Goal: Transaction & Acquisition: Purchase product/service

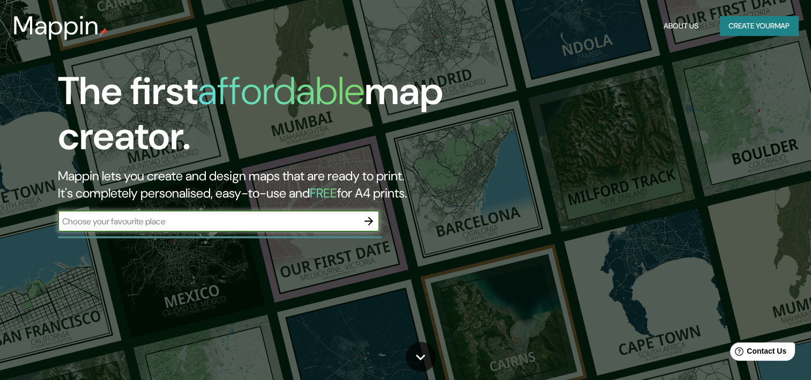
click at [249, 222] on input "text" at bounding box center [208, 221] width 300 height 12
type input "n"
type input "maringa"
click at [369, 219] on icon "button" at bounding box center [368, 220] width 13 height 13
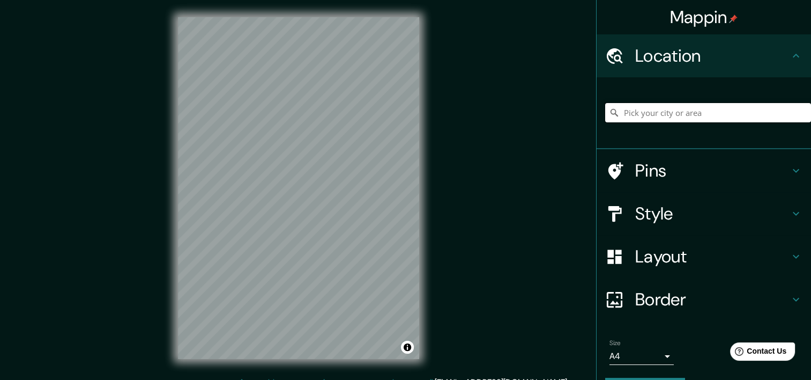
click at [655, 118] on input "Pick your city or area" at bounding box center [708, 112] width 206 height 19
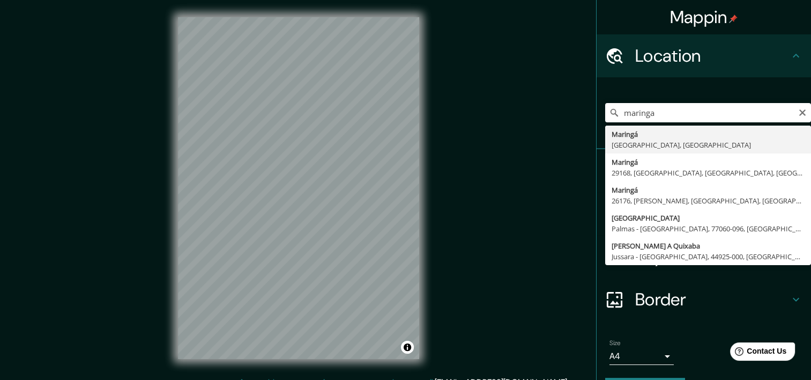
type input "Maringá, [GEOGRAPHIC_DATA], [GEOGRAPHIC_DATA]"
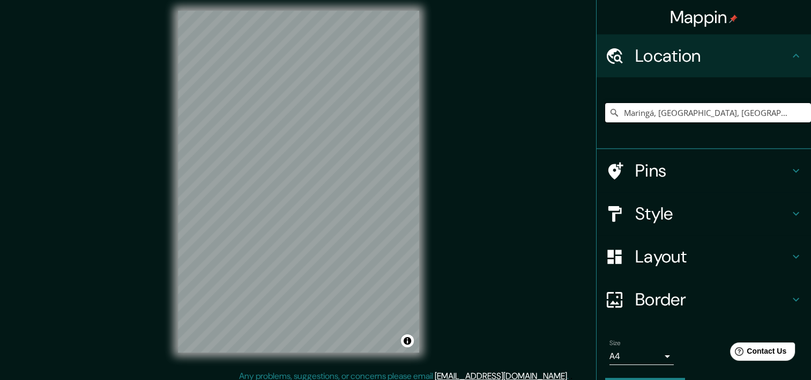
scroll to position [13, 0]
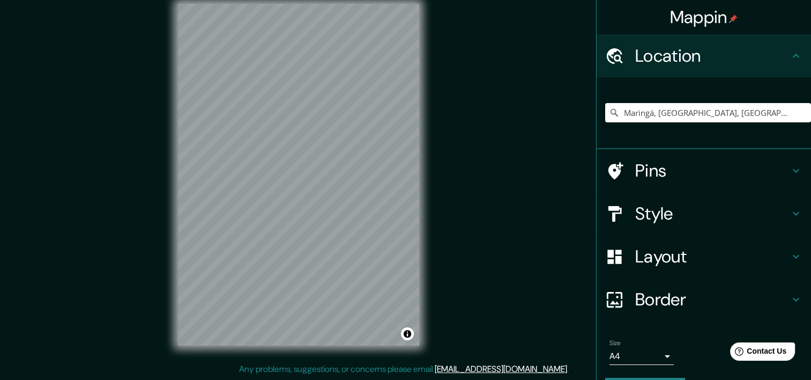
click at [681, 206] on h4 "Style" at bounding box center [712, 213] width 154 height 21
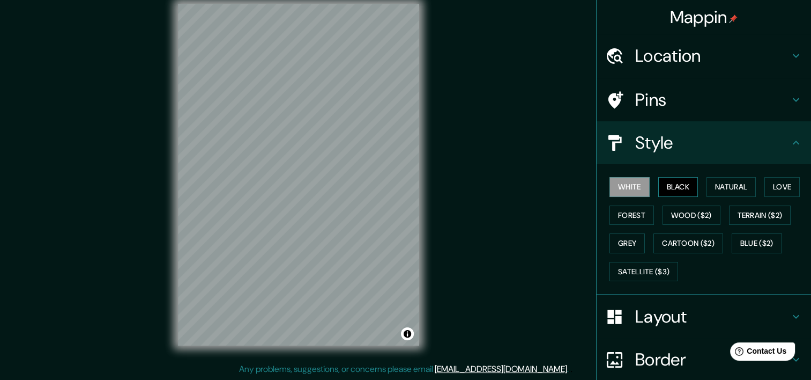
click at [665, 184] on button "Black" at bounding box center [678, 187] width 40 height 20
click at [718, 183] on button "Natural" at bounding box center [731, 187] width 49 height 20
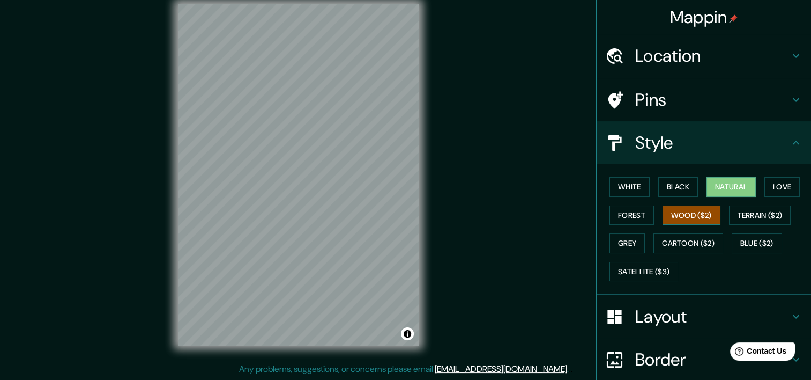
click at [697, 217] on button "Wood ($2)" at bounding box center [692, 215] width 58 height 20
click at [737, 213] on button "Terrain ($2)" at bounding box center [760, 215] width 62 height 20
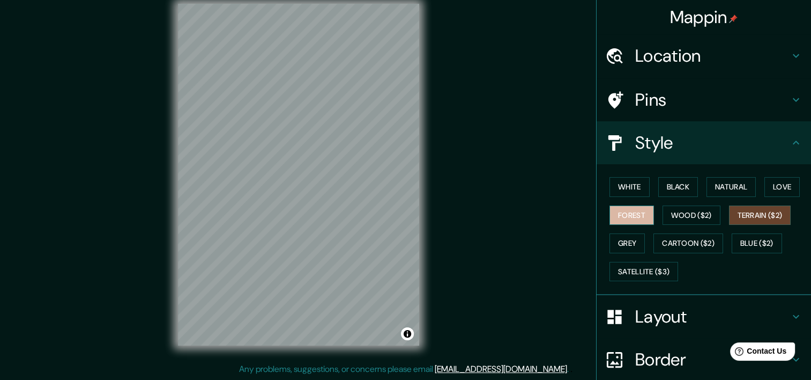
click at [633, 214] on button "Forest" at bounding box center [631, 215] width 44 height 20
click at [682, 187] on button "Black" at bounding box center [678, 187] width 40 height 20
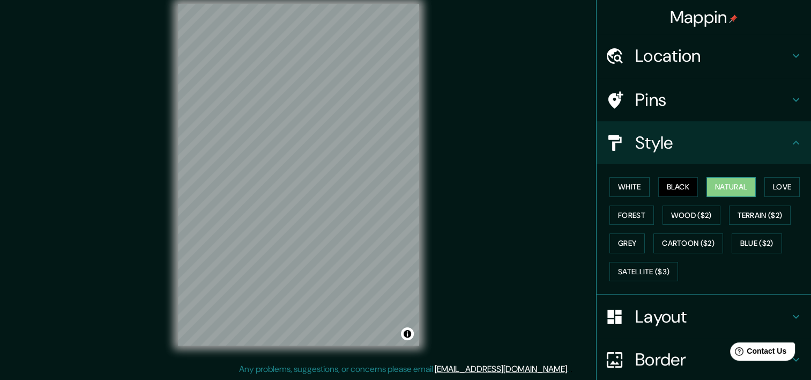
click at [707, 187] on button "Natural" at bounding box center [731, 187] width 49 height 20
click at [747, 183] on button "Natural" at bounding box center [731, 187] width 49 height 20
click at [757, 182] on div "White Black Natural Love Forest Wood ($2) Terrain ($2) Grey Cartoon ($2) Blue (…" at bounding box center [708, 229] width 206 height 113
click at [771, 184] on button "Love" at bounding box center [781, 187] width 35 height 20
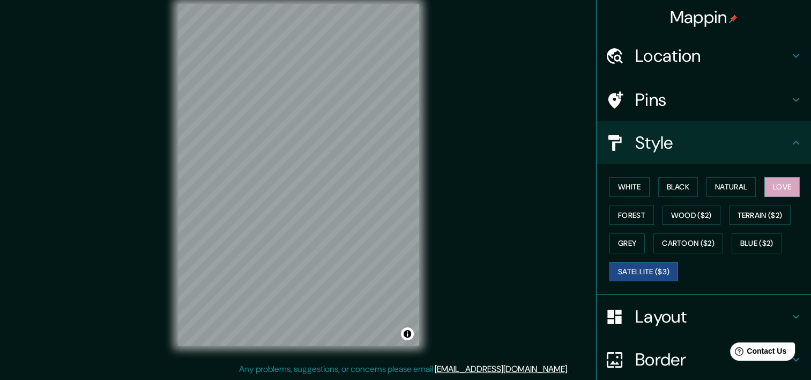
click at [661, 268] on button "Satellite ($3)" at bounding box center [643, 272] width 69 height 20
click at [667, 242] on button "Cartoon ($2)" at bounding box center [688, 243] width 70 height 20
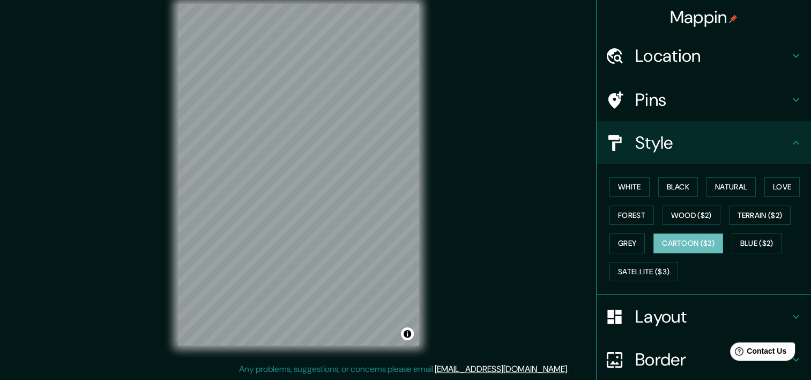
scroll to position [0, 0]
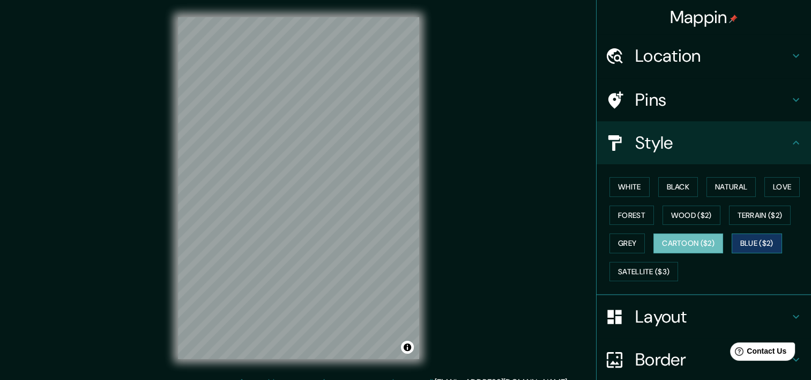
click at [759, 247] on button "Blue ($2)" at bounding box center [757, 243] width 50 height 20
click at [697, 209] on button "Wood ($2)" at bounding box center [692, 215] width 58 height 20
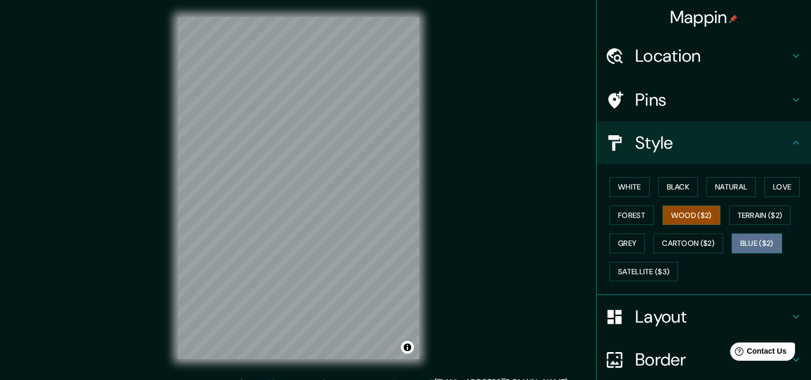
click at [753, 234] on button "Blue ($2)" at bounding box center [757, 243] width 50 height 20
click at [681, 379] on html "Mappin Location [GEOGRAPHIC_DATA], [GEOGRAPHIC_DATA], [GEOGRAPHIC_DATA] Pins St…" at bounding box center [405, 190] width 811 height 380
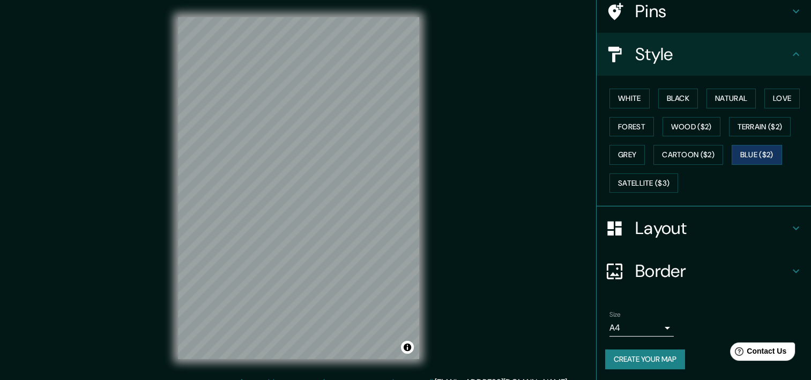
click at [727, 239] on div "Layout" at bounding box center [704, 227] width 214 height 43
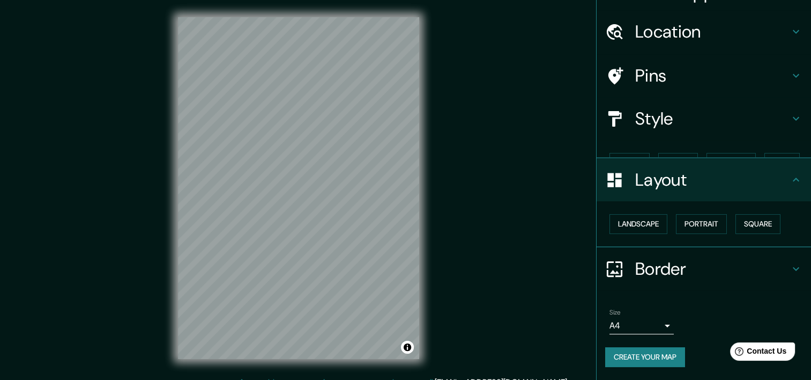
scroll to position [5, 0]
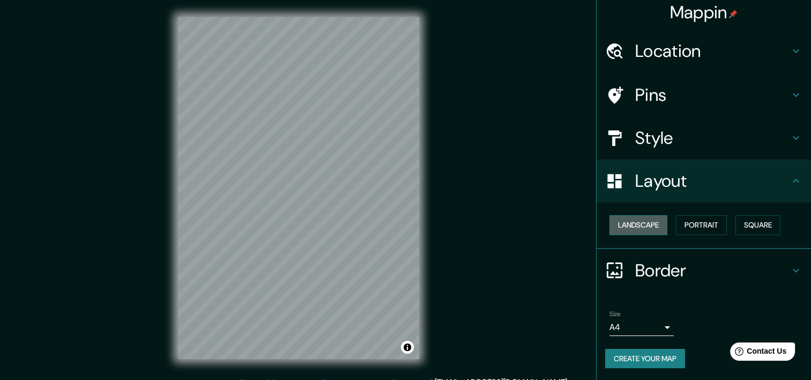
click at [644, 222] on button "Landscape" at bounding box center [638, 225] width 58 height 20
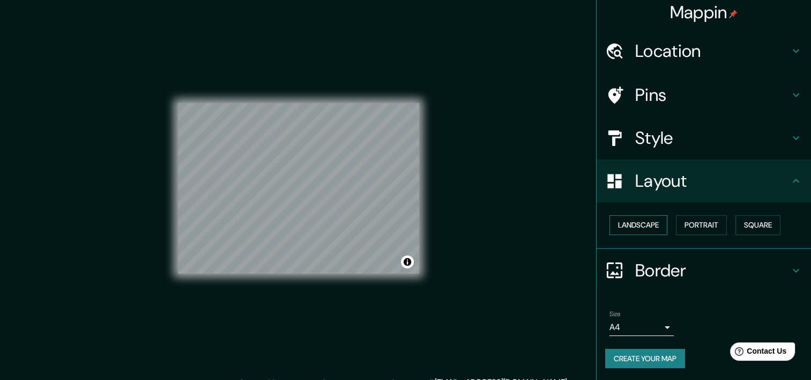
click at [644, 222] on button "Landscape" at bounding box center [638, 225] width 58 height 20
click at [643, 222] on button "Landscape" at bounding box center [638, 225] width 58 height 20
click at [644, 222] on button "Landscape" at bounding box center [638, 225] width 58 height 20
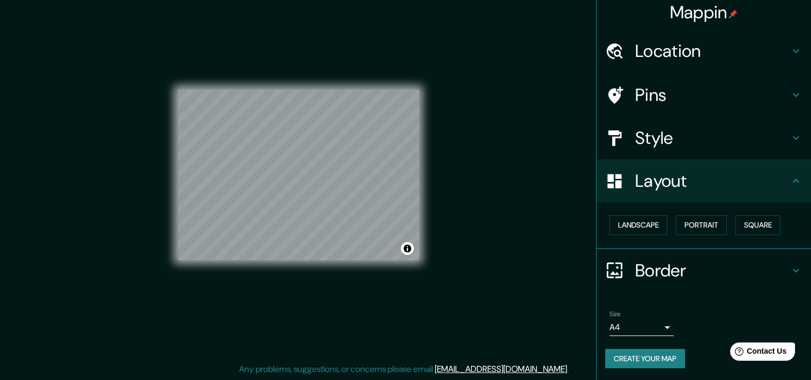
click at [649, 318] on body "Mappin Location [GEOGRAPHIC_DATA], [GEOGRAPHIC_DATA], [GEOGRAPHIC_DATA] Pins St…" at bounding box center [405, 177] width 811 height 380
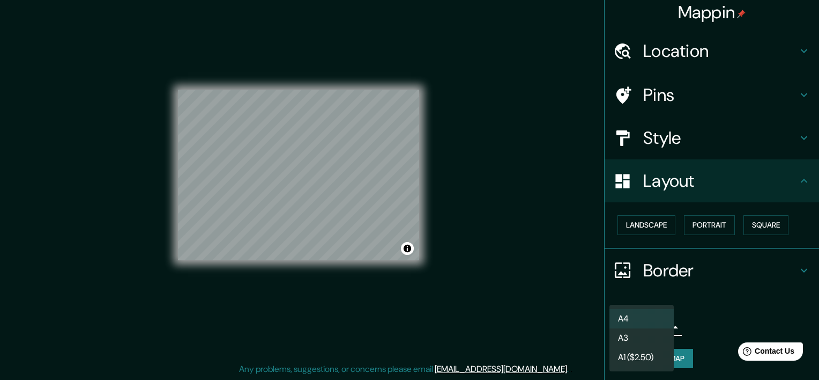
click at [709, 304] on div at bounding box center [409, 190] width 819 height 380
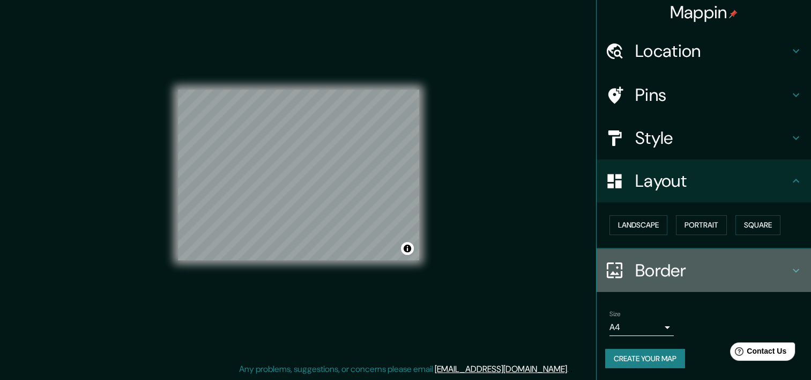
click at [708, 278] on h4 "Border" at bounding box center [712, 269] width 154 height 21
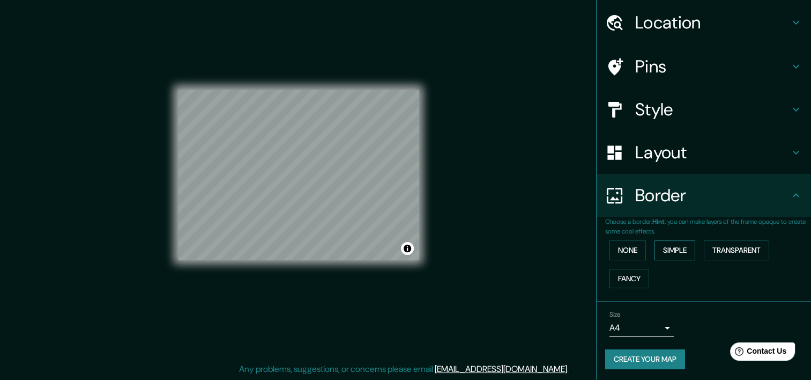
scroll to position [34, 0]
click at [671, 251] on button "Simple" at bounding box center [675, 249] width 41 height 20
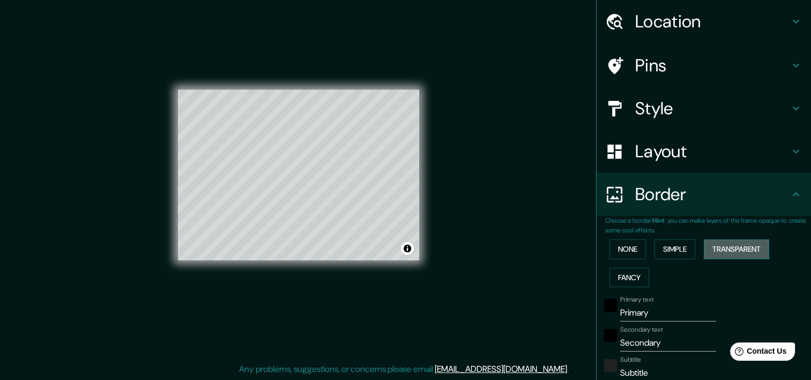
click at [729, 249] on button "Transparent" at bounding box center [736, 249] width 65 height 20
click at [634, 244] on button "None" at bounding box center [627, 249] width 36 height 20
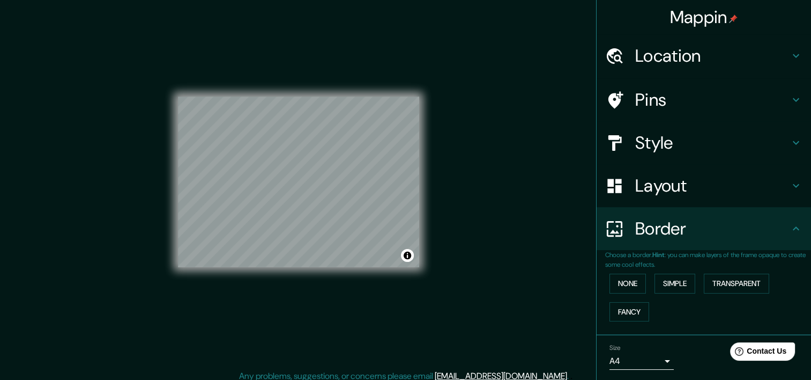
scroll to position [0, 0]
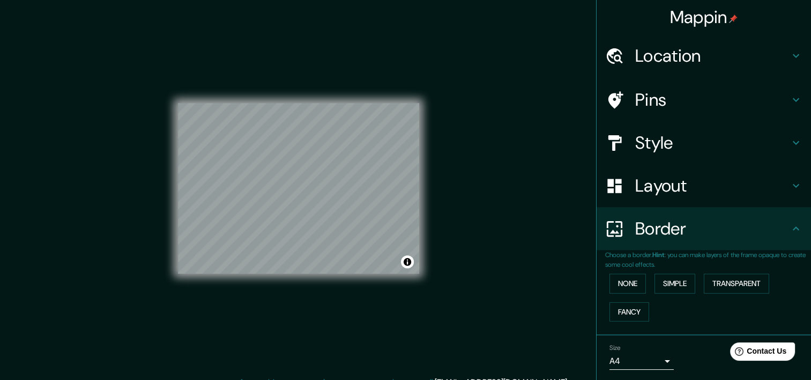
click at [675, 104] on h4 "Pins" at bounding box center [712, 99] width 154 height 21
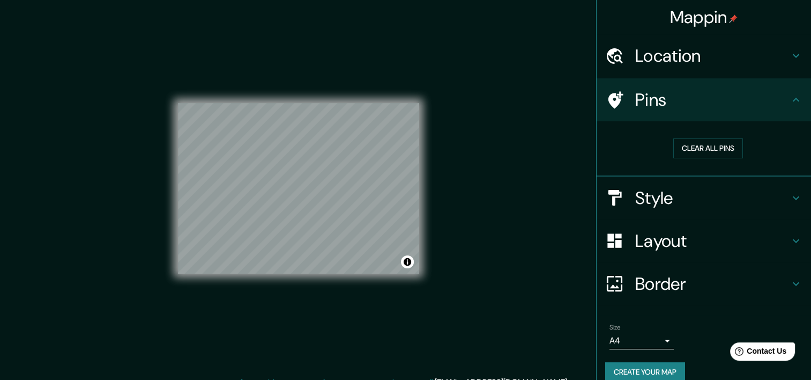
click at [431, 202] on div "© Mapbox © OpenStreetMap Improve this map" at bounding box center [299, 188] width 276 height 376
click at [404, 265] on button "Toggle attribution" at bounding box center [407, 261] width 13 height 13
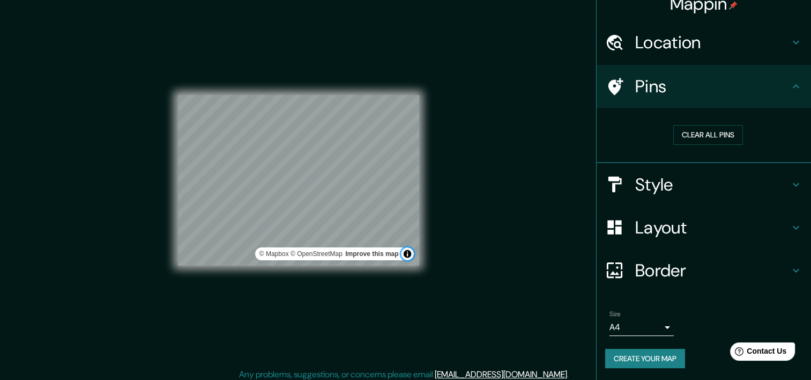
scroll to position [13, 0]
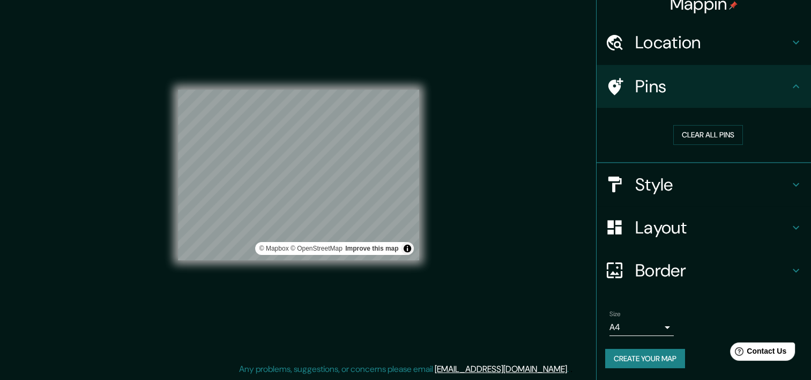
click at [667, 353] on button "Create your map" at bounding box center [645, 358] width 80 height 20
click at [0, 67] on html "Mappin Location [GEOGRAPHIC_DATA], [GEOGRAPHIC_DATA], [GEOGRAPHIC_DATA] Pins Cl…" at bounding box center [405, 177] width 811 height 380
click at [635, 188] on h4 "Style" at bounding box center [712, 184] width 154 height 21
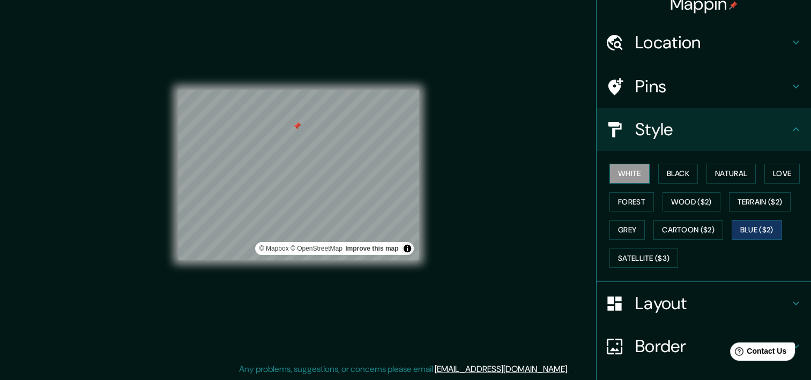
click at [631, 174] on button "White" at bounding box center [629, 173] width 40 height 20
click at [659, 173] on button "Black" at bounding box center [678, 173] width 40 height 20
click at [648, 172] on div "White Black Natural Love Forest Wood ($2) Terrain ($2) Grey Cartoon ($2) Blue (…" at bounding box center [708, 215] width 206 height 113
click at [632, 172] on button "White" at bounding box center [629, 173] width 40 height 20
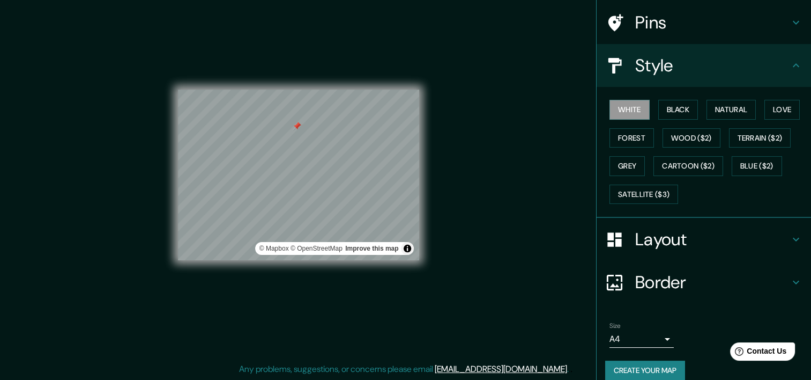
scroll to position [88, 0]
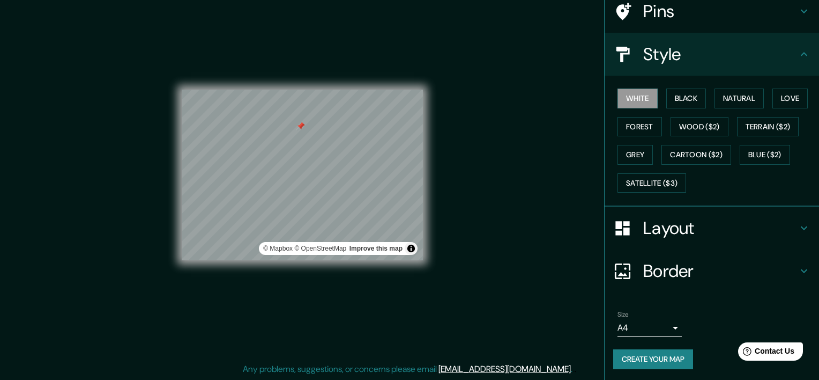
click at [637, 329] on body "Mappin Location [GEOGRAPHIC_DATA], [GEOGRAPHIC_DATA], [GEOGRAPHIC_DATA] Pins St…" at bounding box center [409, 177] width 819 height 380
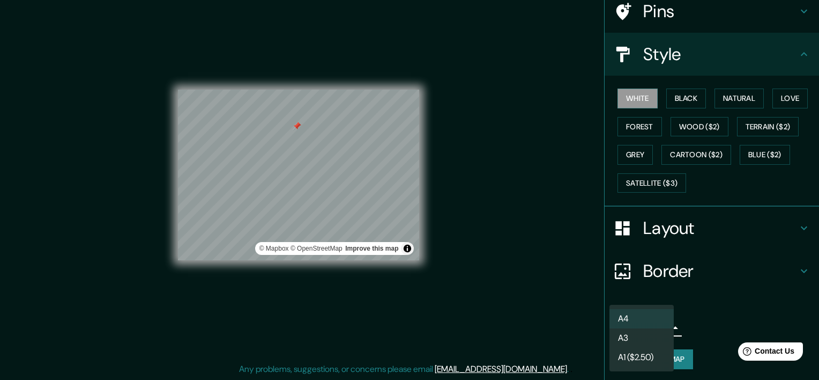
click at [637, 334] on li "A3" at bounding box center [641, 337] width 64 height 19
type input "a4"
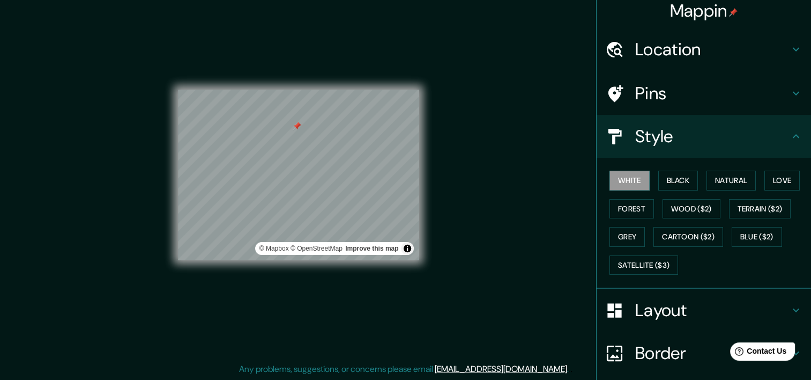
scroll to position [0, 0]
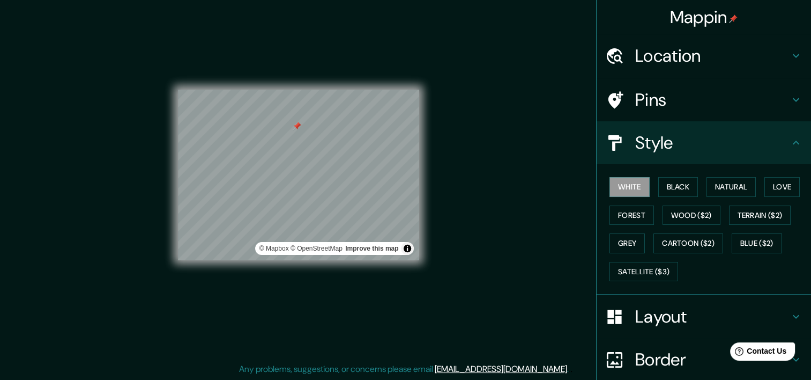
click at [663, 69] on div "Location" at bounding box center [704, 55] width 214 height 43
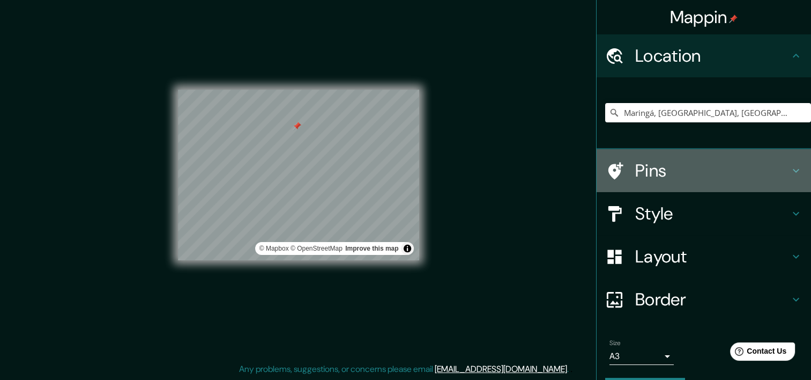
click at [665, 163] on h4 "Pins" at bounding box center [712, 170] width 154 height 21
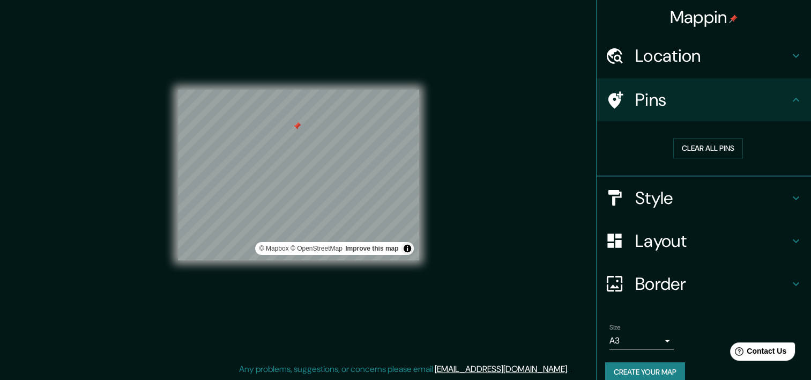
click at [667, 188] on h4 "Style" at bounding box center [712, 197] width 154 height 21
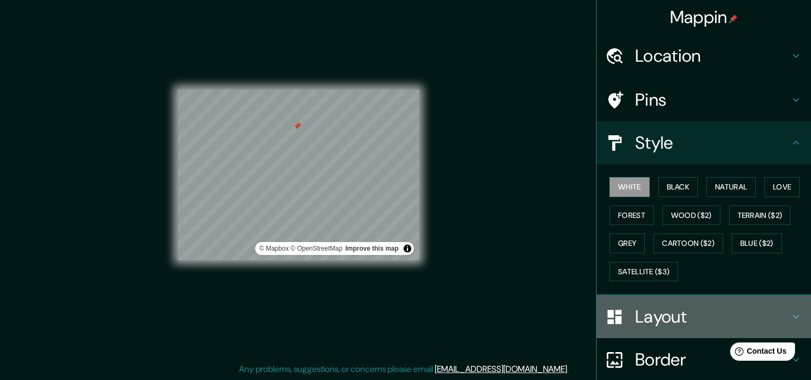
drag, startPoint x: 651, startPoint y: 315, endPoint x: 646, endPoint y: 309, distance: 7.6
click at [651, 315] on h4 "Layout" at bounding box center [712, 316] width 154 height 21
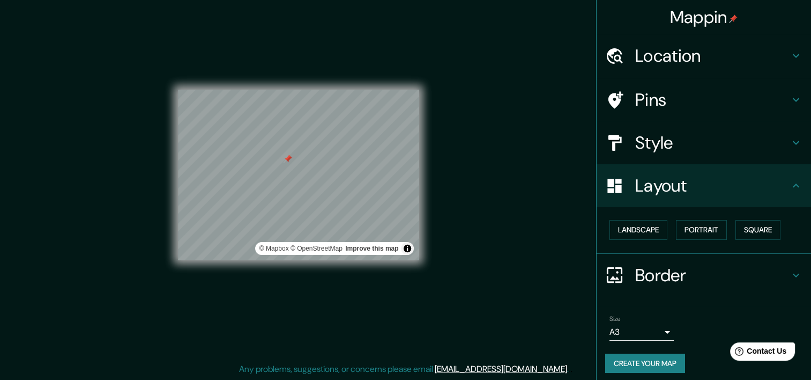
scroll to position [5, 0]
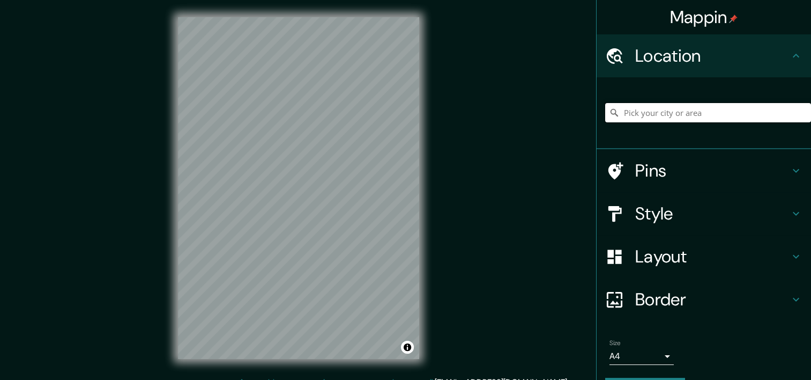
click at [653, 110] on input "Pick your city or area" at bounding box center [708, 112] width 206 height 19
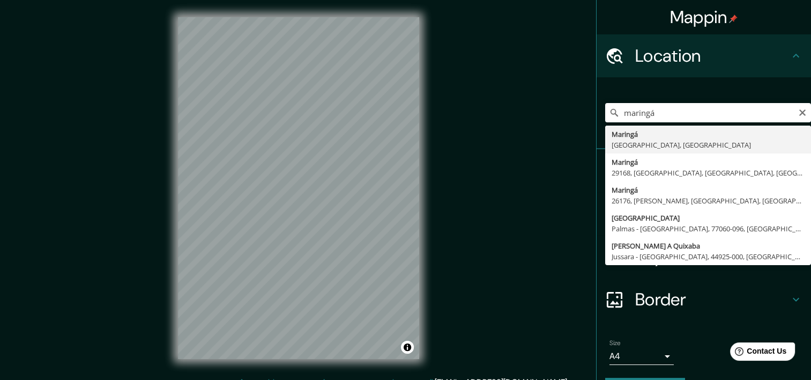
type input "Maringá, [GEOGRAPHIC_DATA], [GEOGRAPHIC_DATA]"
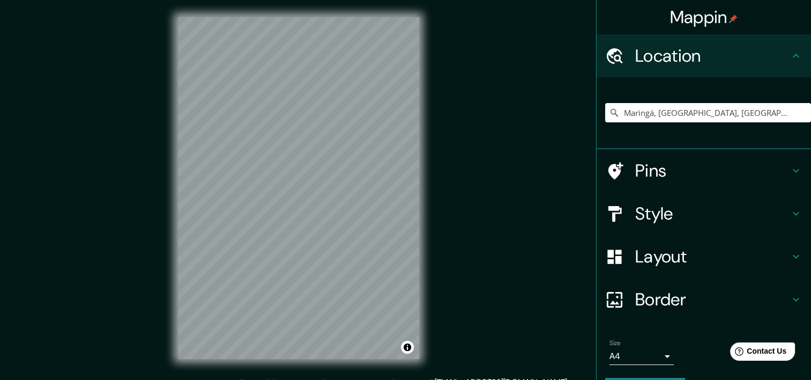
click at [666, 214] on h4 "Style" at bounding box center [712, 213] width 154 height 21
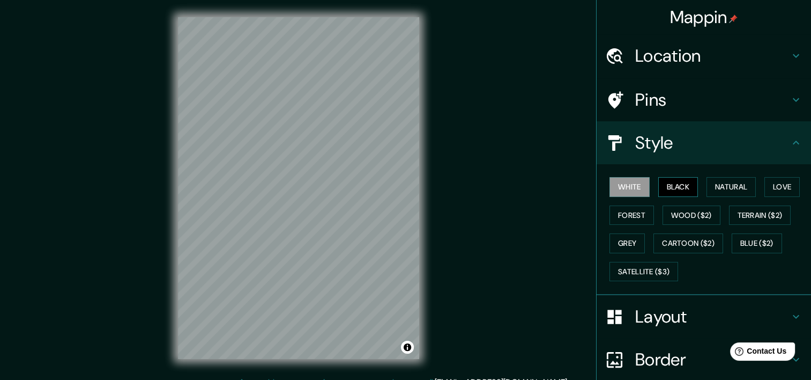
click at [682, 183] on button "Black" at bounding box center [678, 187] width 40 height 20
click at [710, 184] on button "Natural" at bounding box center [731, 187] width 49 height 20
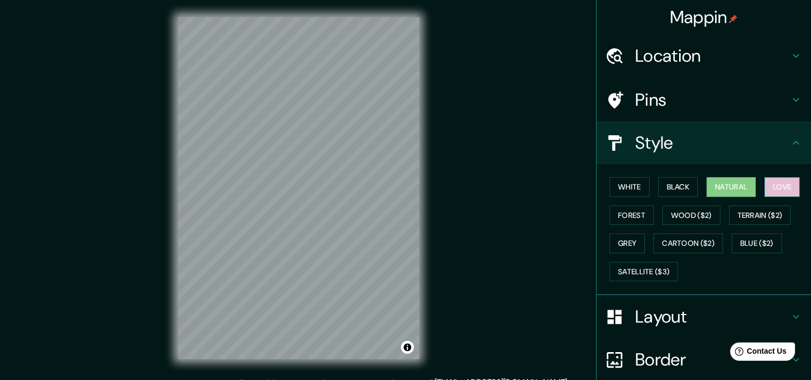
click at [767, 180] on button "Love" at bounding box center [781, 187] width 35 height 20
click at [690, 214] on button "Wood ($2)" at bounding box center [692, 215] width 58 height 20
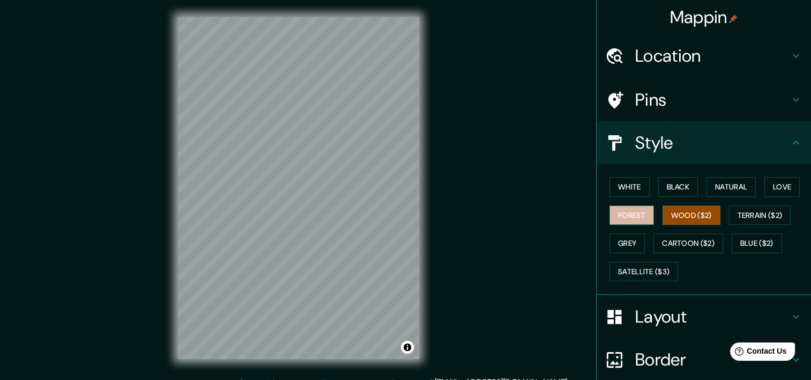
click at [635, 217] on button "Forest" at bounding box center [631, 215] width 44 height 20
click at [633, 247] on button "Grey" at bounding box center [626, 243] width 35 height 20
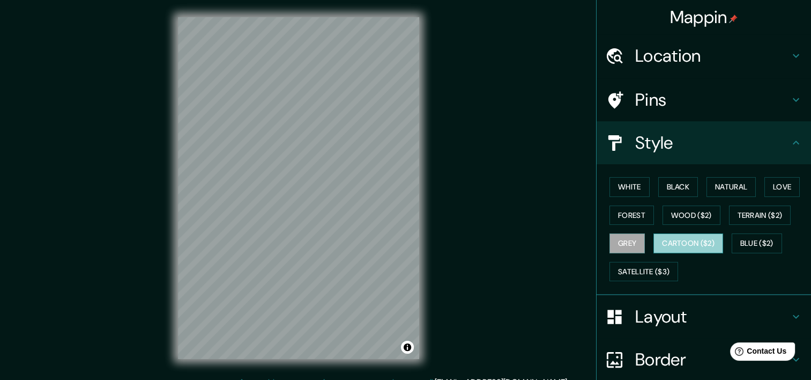
click at [673, 239] on button "Cartoon ($2)" at bounding box center [688, 243] width 70 height 20
click at [722, 242] on div "White Black Natural Love Forest Wood ($2) Terrain ($2) Grey Cartoon ($2) Blue (…" at bounding box center [708, 229] width 206 height 113
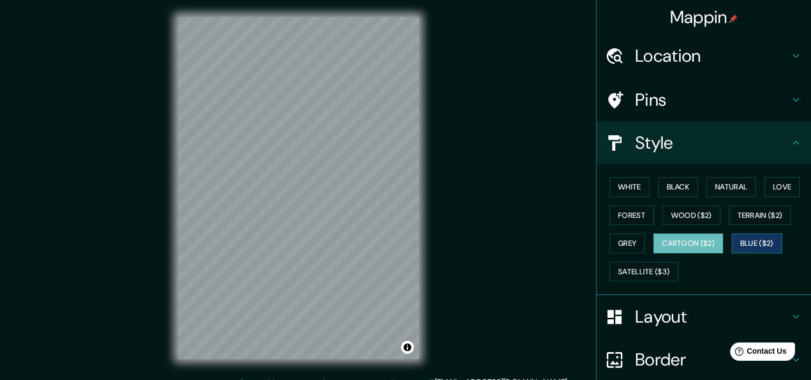
click at [732, 236] on button "Blue ($2)" at bounding box center [757, 243] width 50 height 20
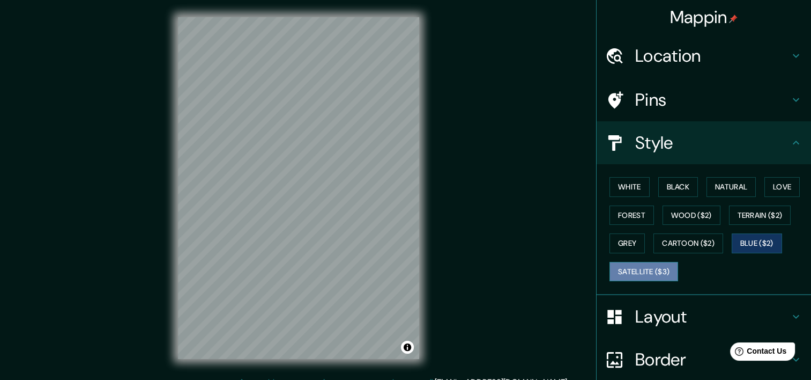
click at [665, 271] on button "Satellite ($3)" at bounding box center [643, 272] width 69 height 20
click at [734, 240] on button "Blue ($2)" at bounding box center [757, 243] width 50 height 20
click at [718, 113] on div "Pins" at bounding box center [704, 99] width 214 height 43
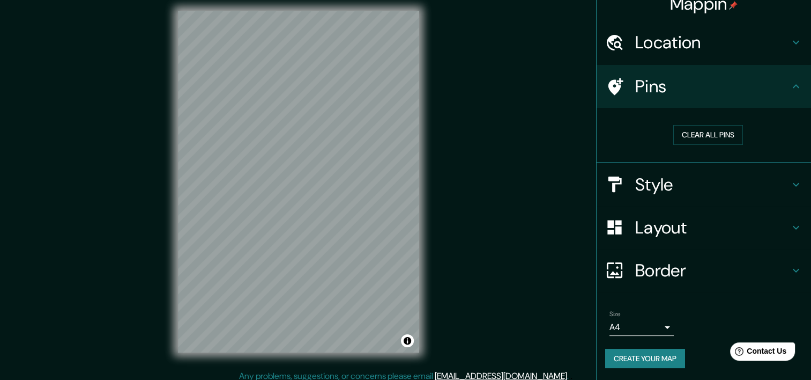
scroll to position [13, 0]
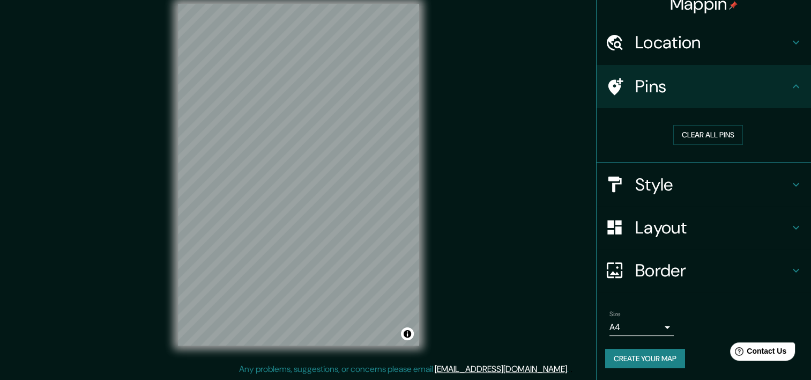
click at [703, 255] on div "Border" at bounding box center [704, 270] width 214 height 43
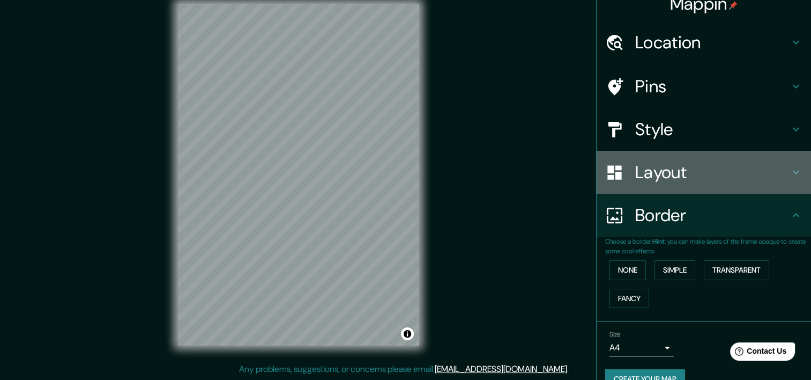
click at [694, 182] on h4 "Layout" at bounding box center [712, 171] width 154 height 21
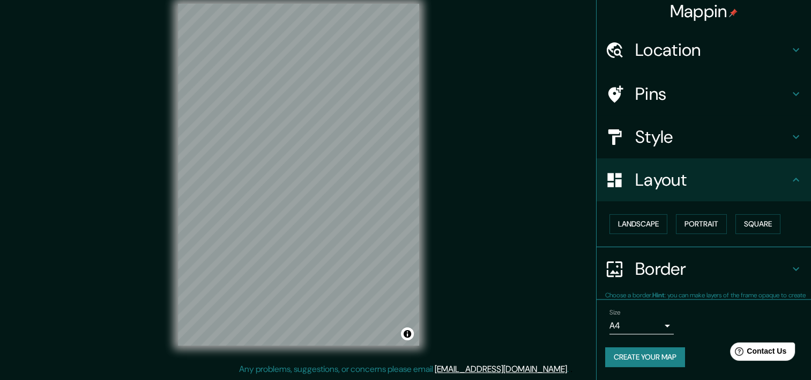
scroll to position [5, 0]
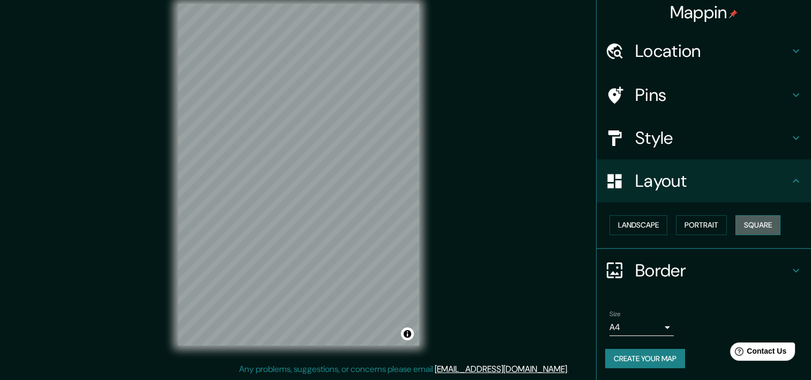
click at [738, 220] on button "Square" at bounding box center [757, 225] width 45 height 20
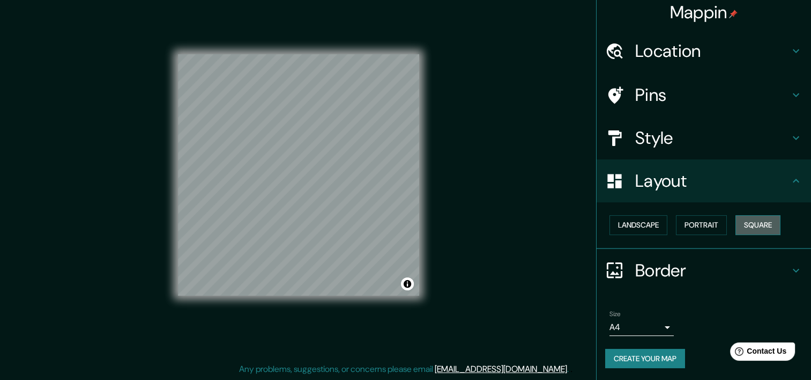
click at [738, 220] on button "Square" at bounding box center [757, 225] width 45 height 20
click at [705, 234] on div "Landscape Portrait Square" at bounding box center [708, 225] width 206 height 28
click at [705, 227] on button "Portrait" at bounding box center [701, 225] width 51 height 20
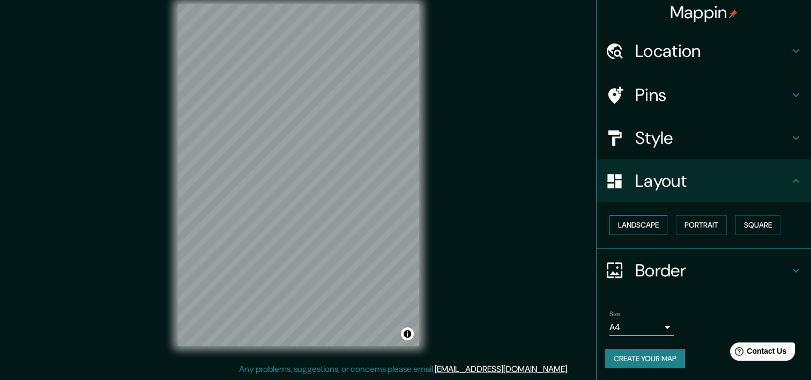
click at [650, 232] on button "Landscape" at bounding box center [638, 225] width 58 height 20
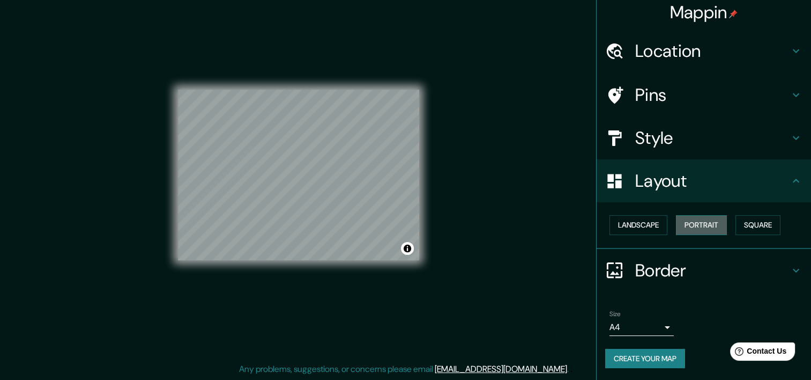
click at [720, 224] on button "Portrait" at bounding box center [701, 225] width 51 height 20
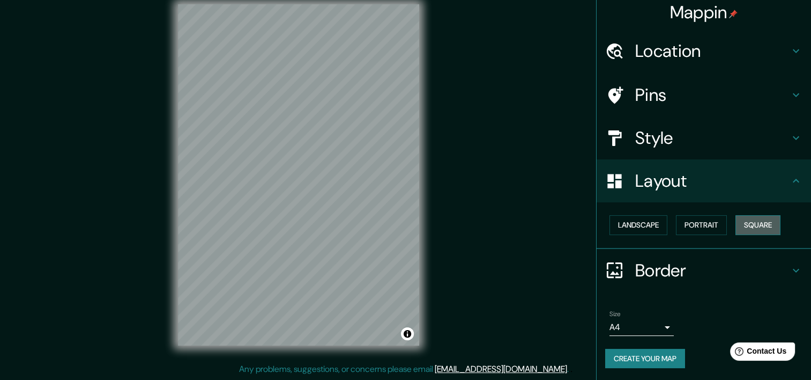
click at [735, 223] on button "Square" at bounding box center [757, 225] width 45 height 20
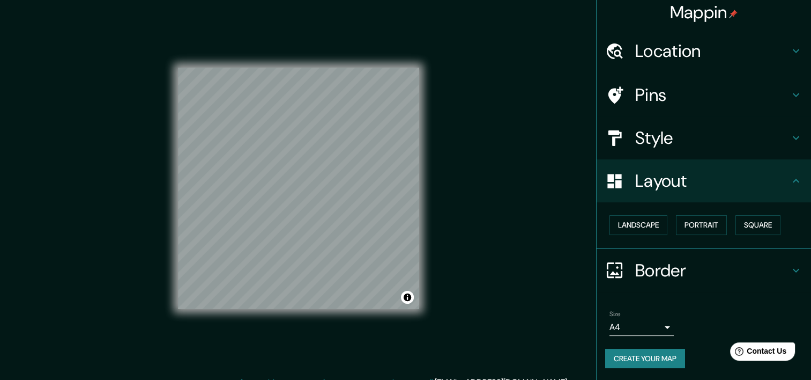
click at [650, 352] on button "Create your map" at bounding box center [645, 358] width 80 height 20
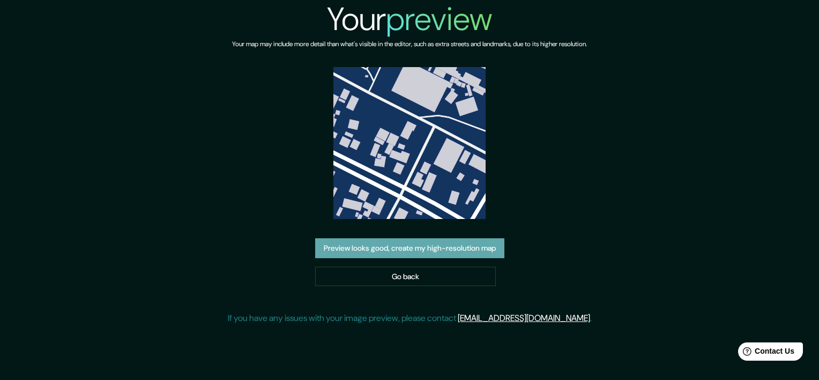
click at [399, 249] on button "Preview looks good, create my high-resolution map" at bounding box center [409, 248] width 189 height 20
